Goal: Task Accomplishment & Management: Use online tool/utility

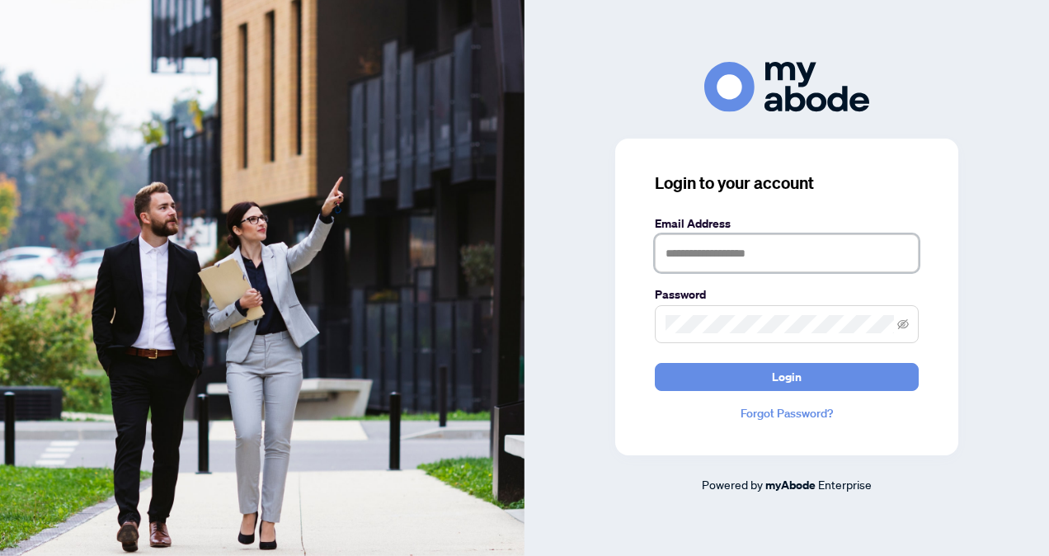
click at [687, 255] on input "text" at bounding box center [787, 253] width 264 height 38
type input "**********"
click at [759, 335] on span at bounding box center [787, 324] width 264 height 38
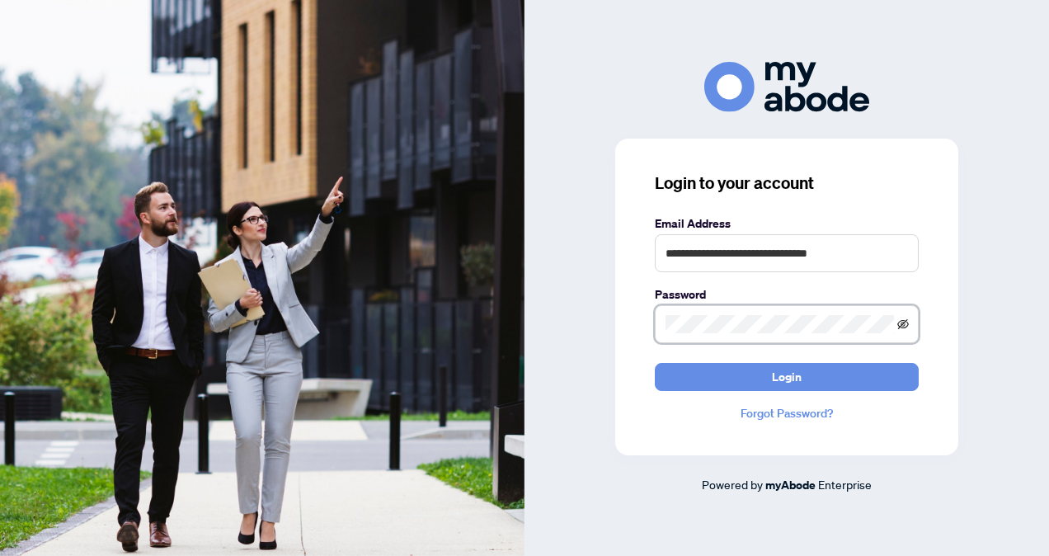
click at [902, 319] on icon "eye-invisible" at bounding box center [904, 324] width 12 height 12
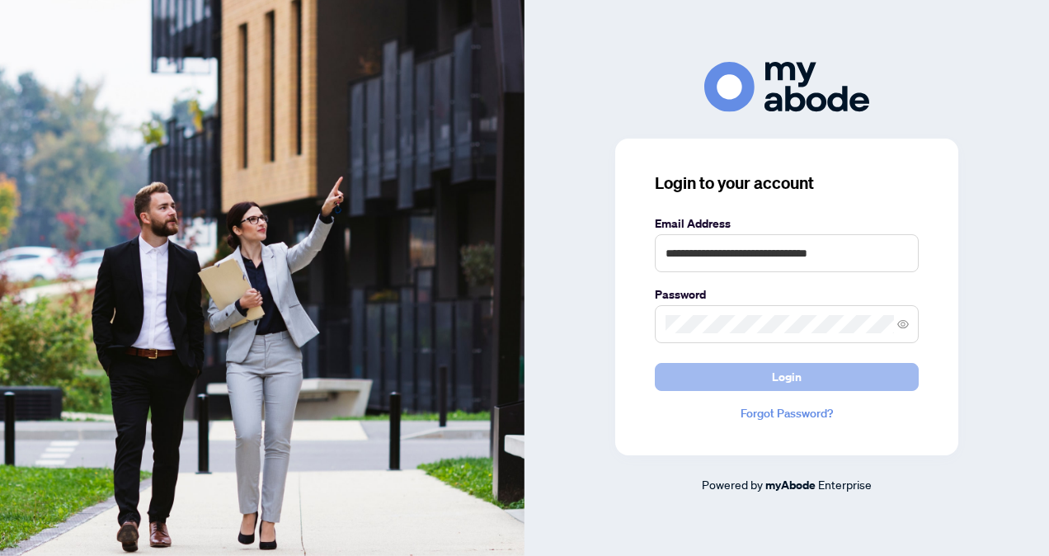
click at [861, 377] on button "Login" at bounding box center [787, 377] width 264 height 28
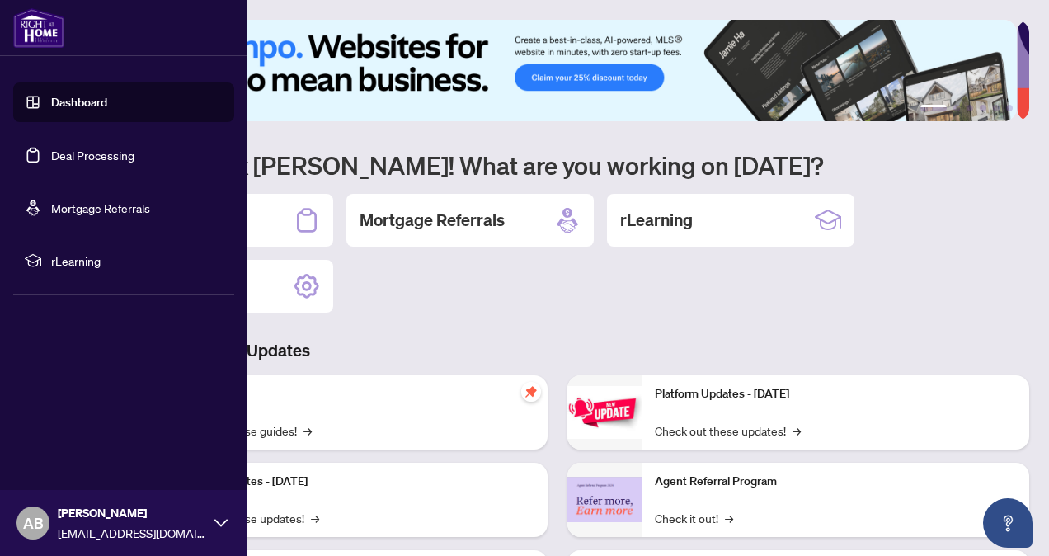
click at [104, 155] on link "Deal Processing" at bounding box center [92, 155] width 83 height 15
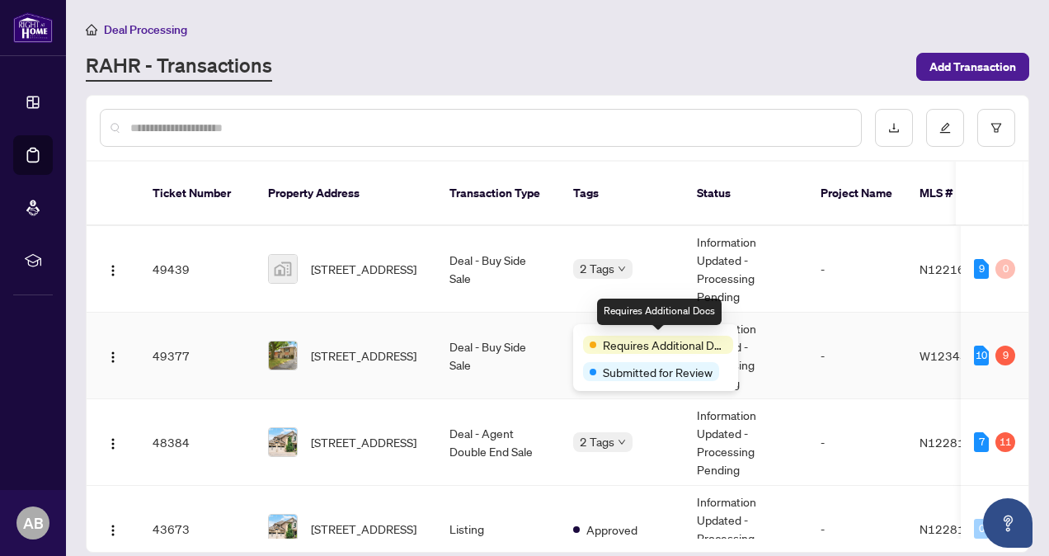
click at [623, 339] on span "Requires Additional Docs" at bounding box center [665, 345] width 124 height 18
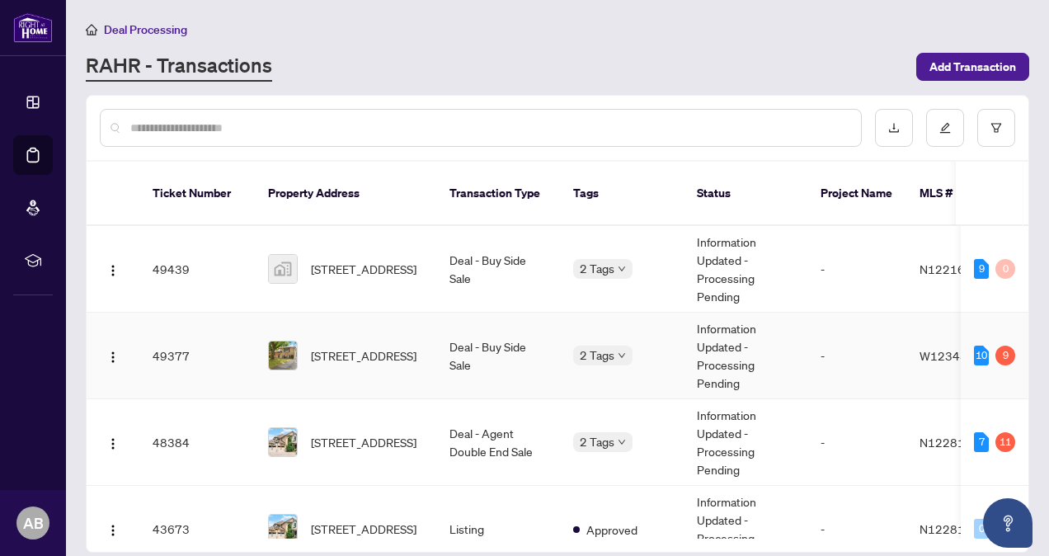
click at [840, 321] on td "-" at bounding box center [857, 356] width 99 height 87
